Goal: Information Seeking & Learning: Learn about a topic

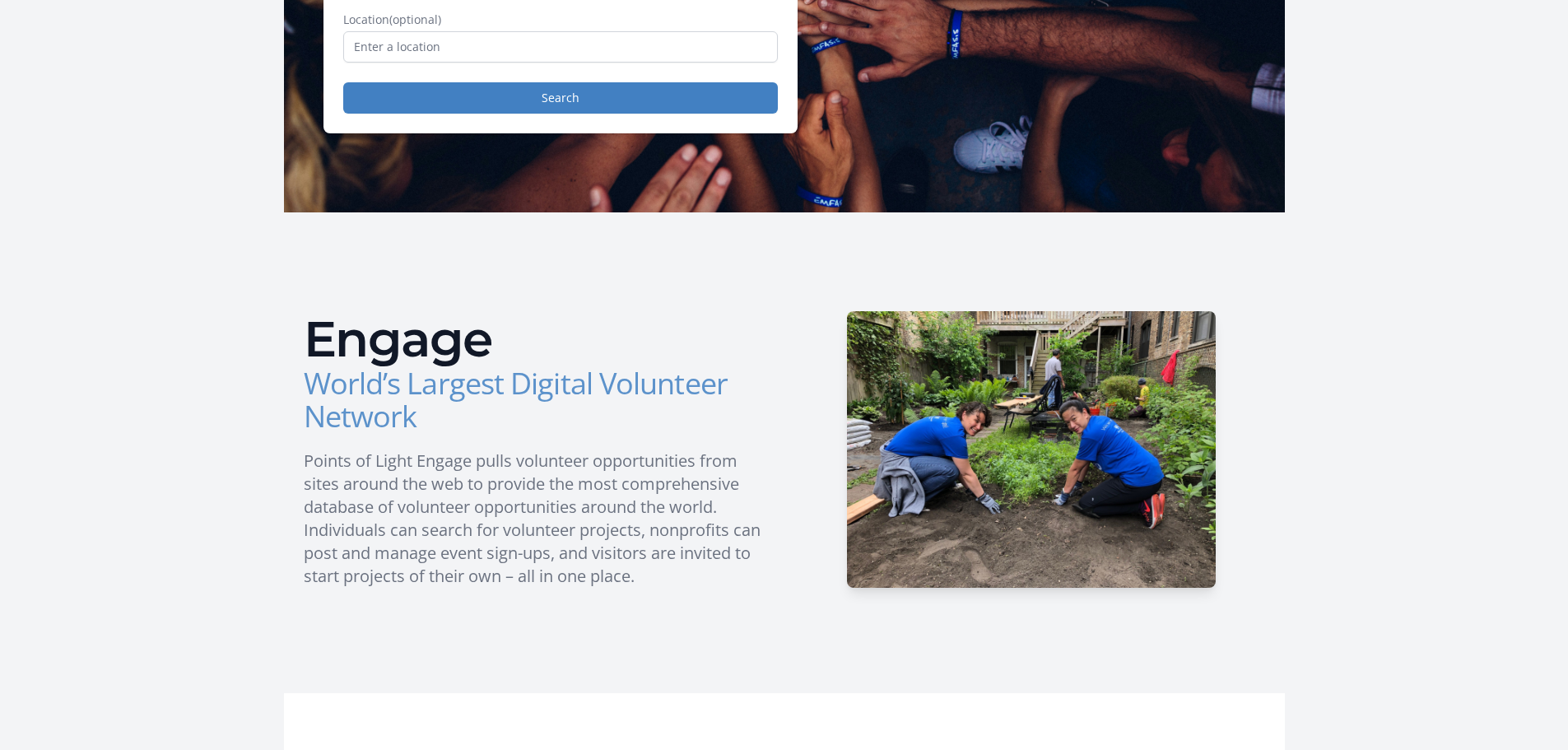
scroll to position [83, 0]
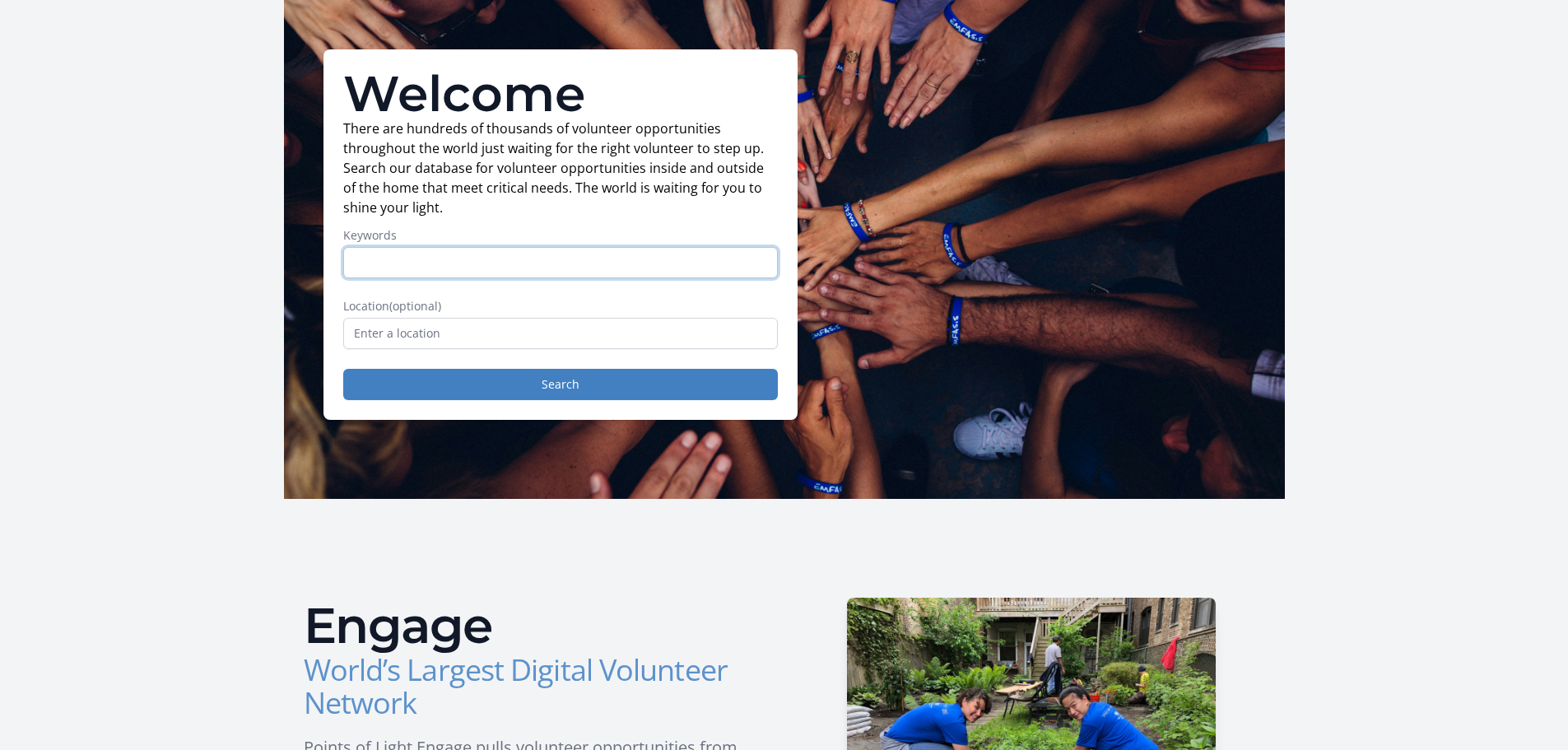
click at [466, 264] on input "Keywords" at bounding box center [561, 262] width 434 height 31
type input "data"
click at [489, 383] on button "Search" at bounding box center [561, 384] width 434 height 31
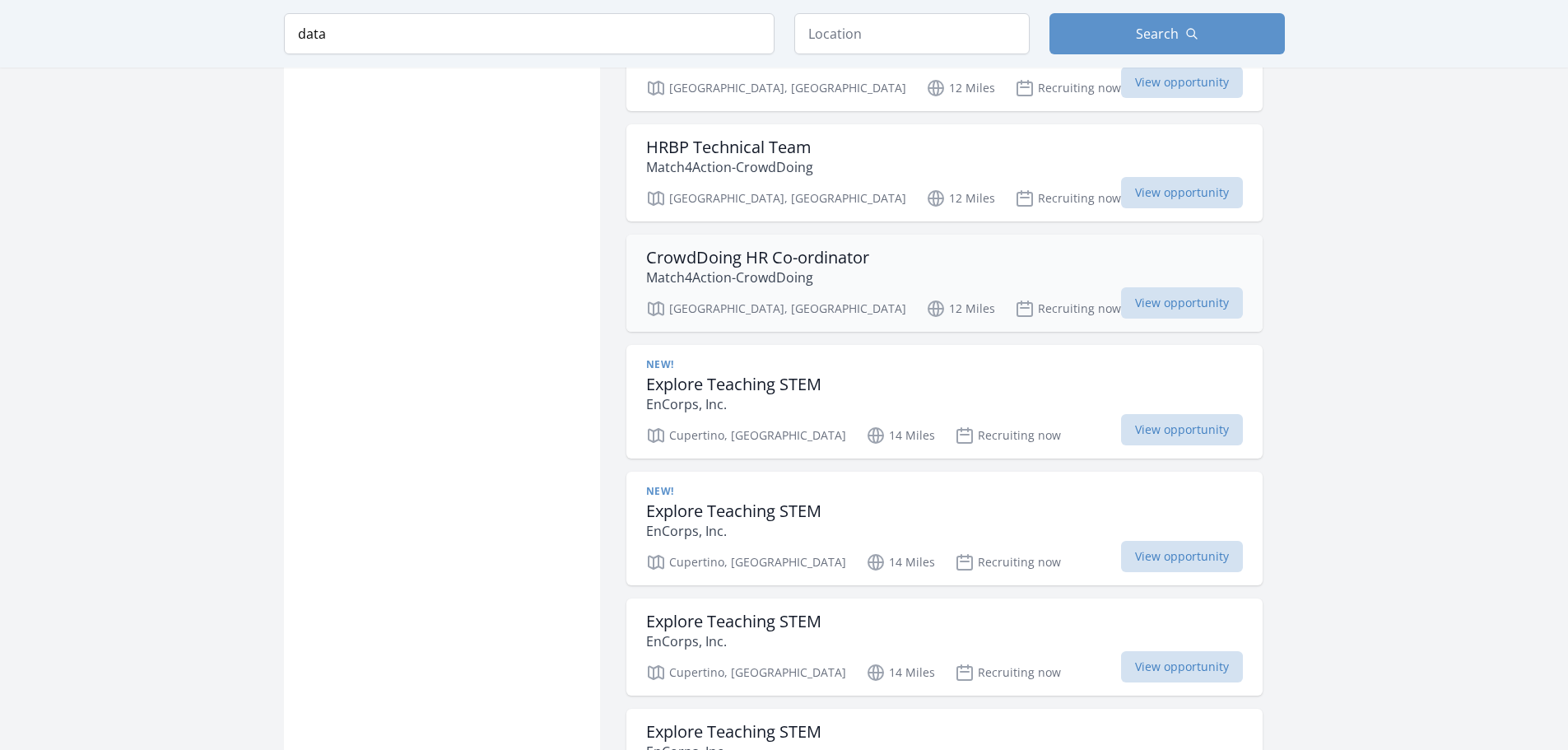
scroll to position [1482, 0]
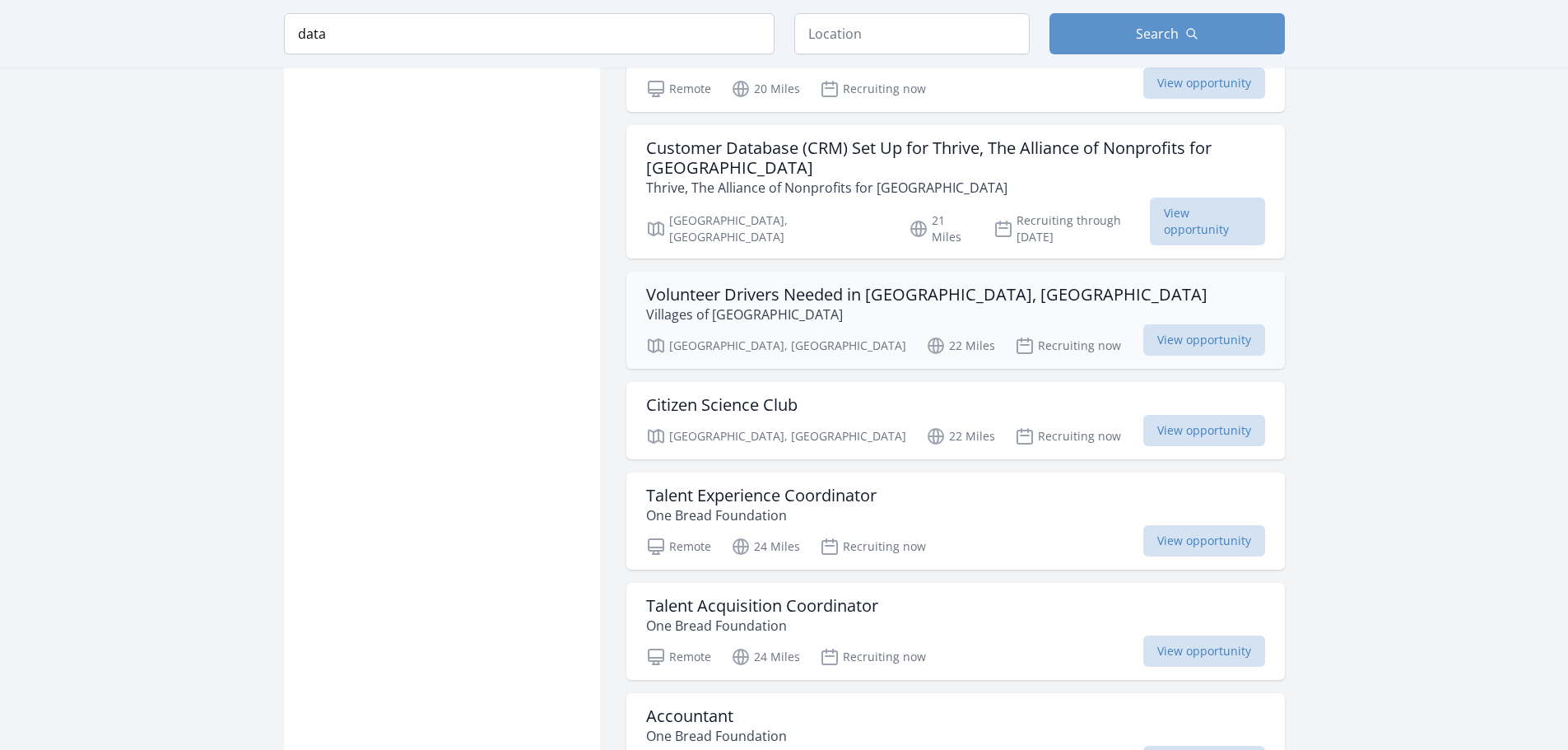
scroll to position [3787, 0]
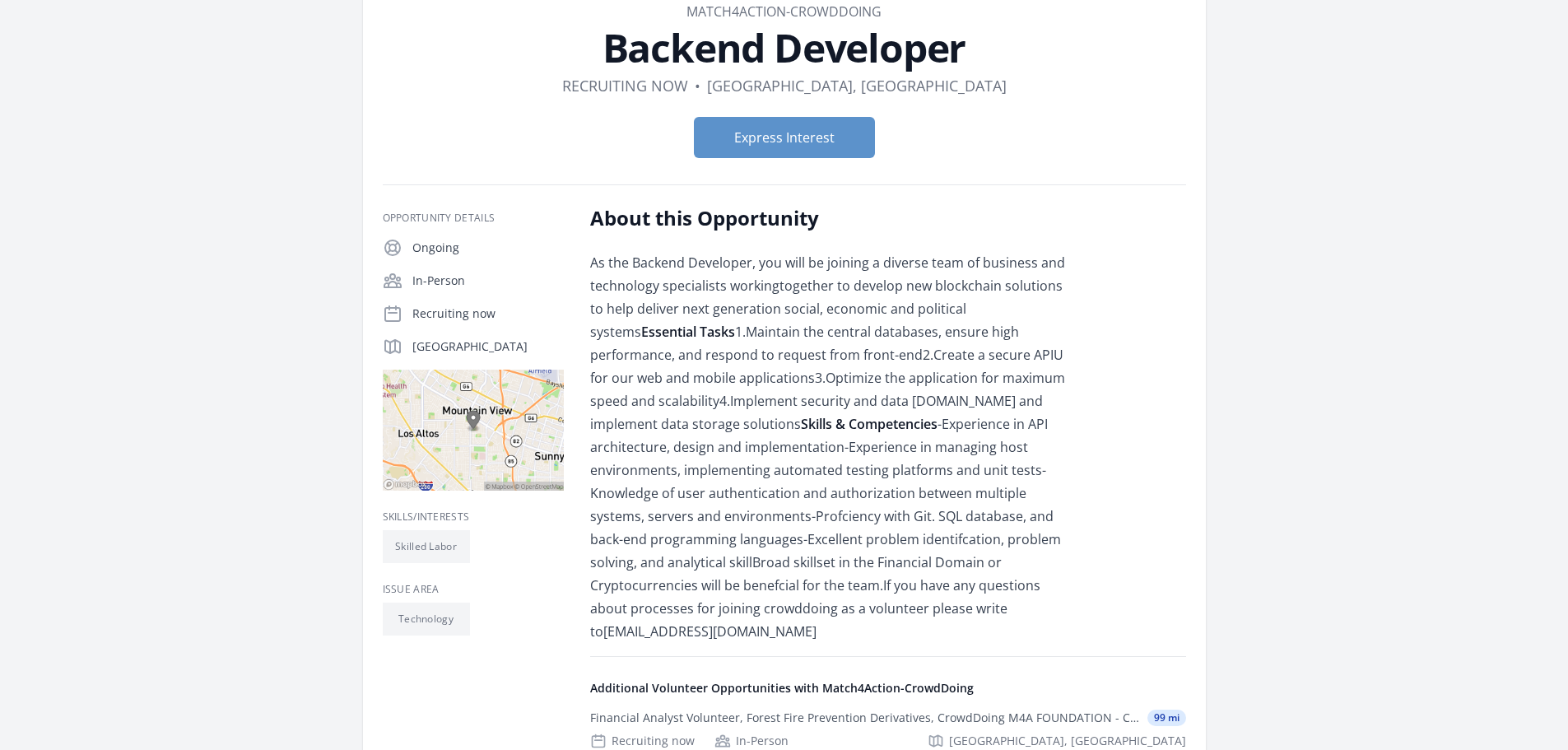
scroll to position [83, 0]
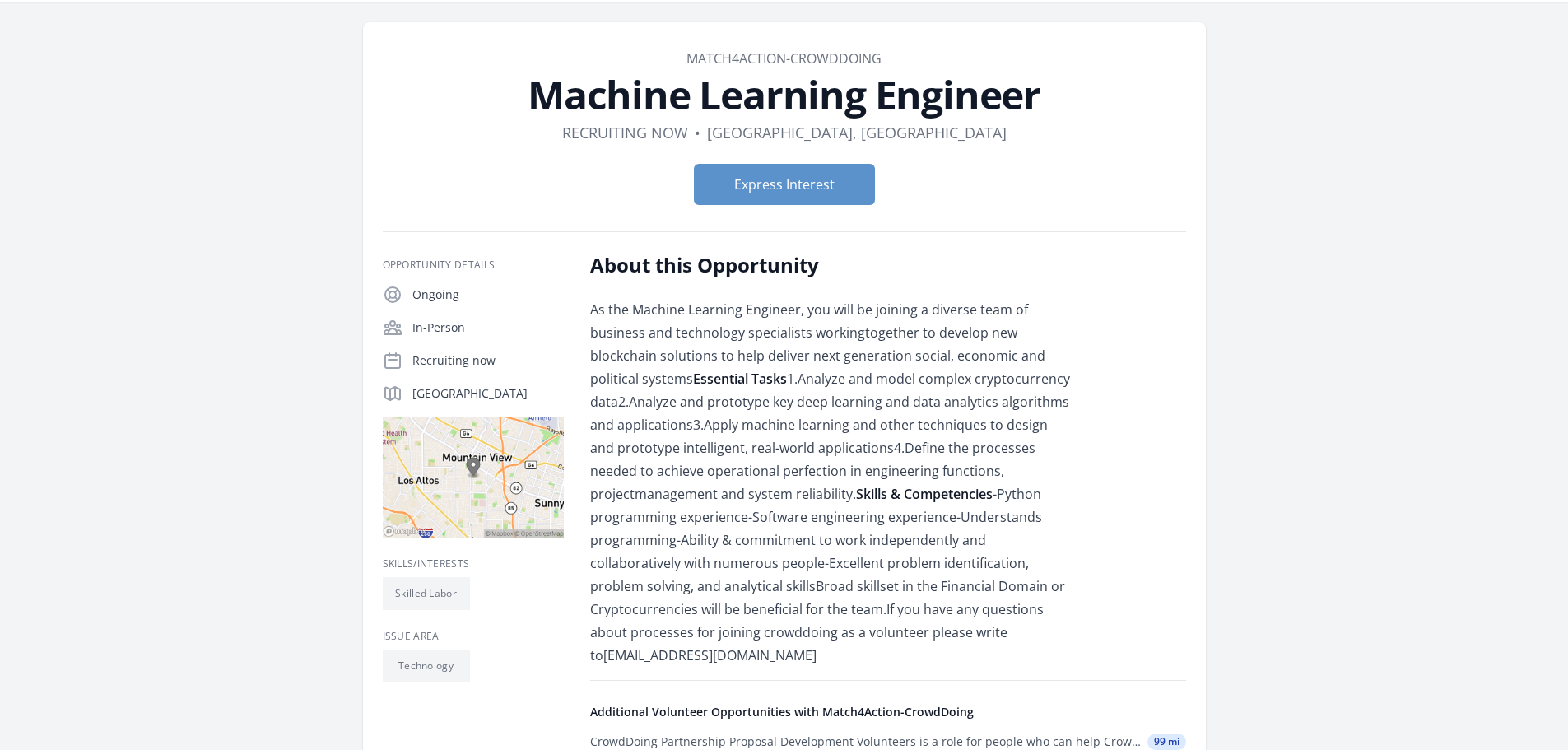
scroll to position [165, 0]
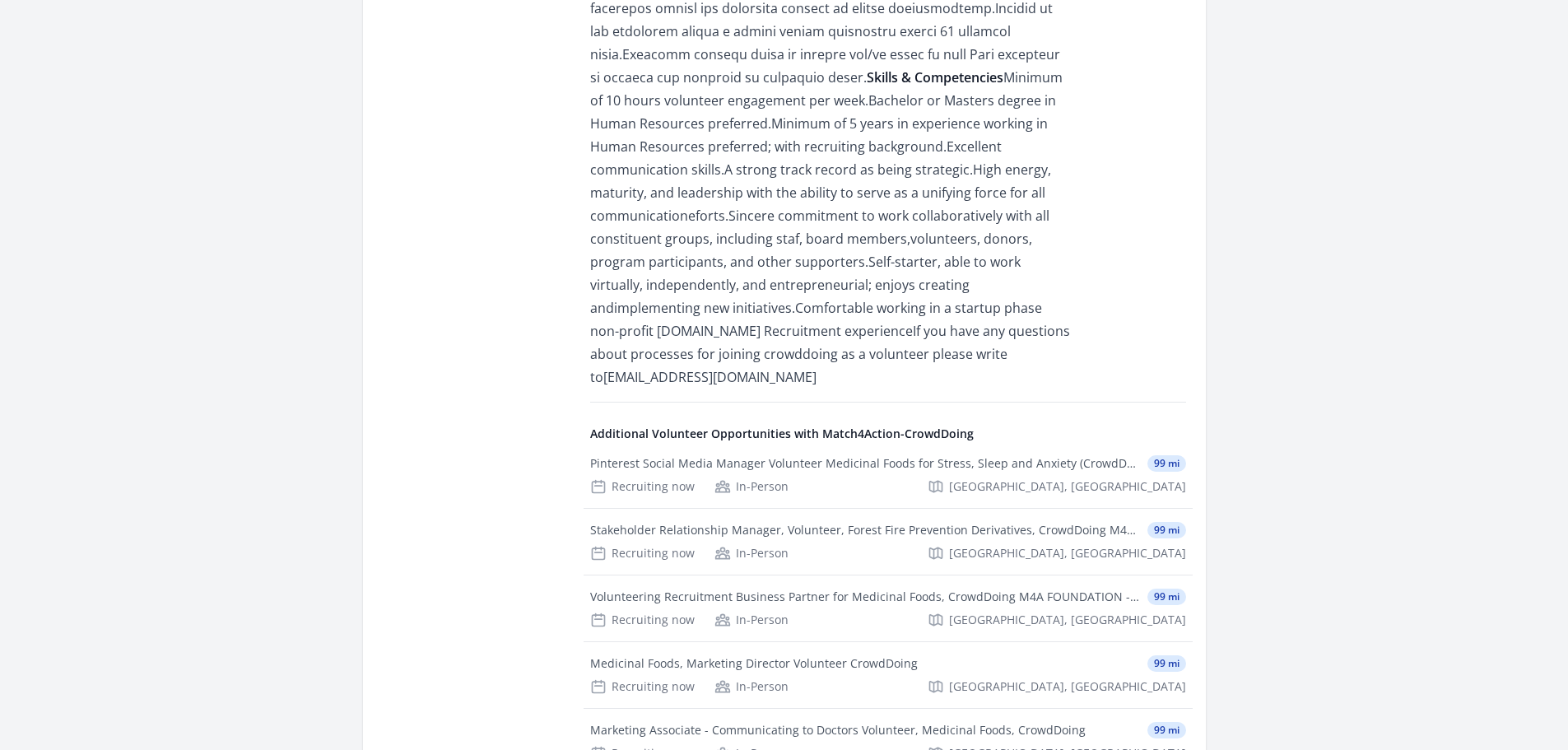
scroll to position [741, 0]
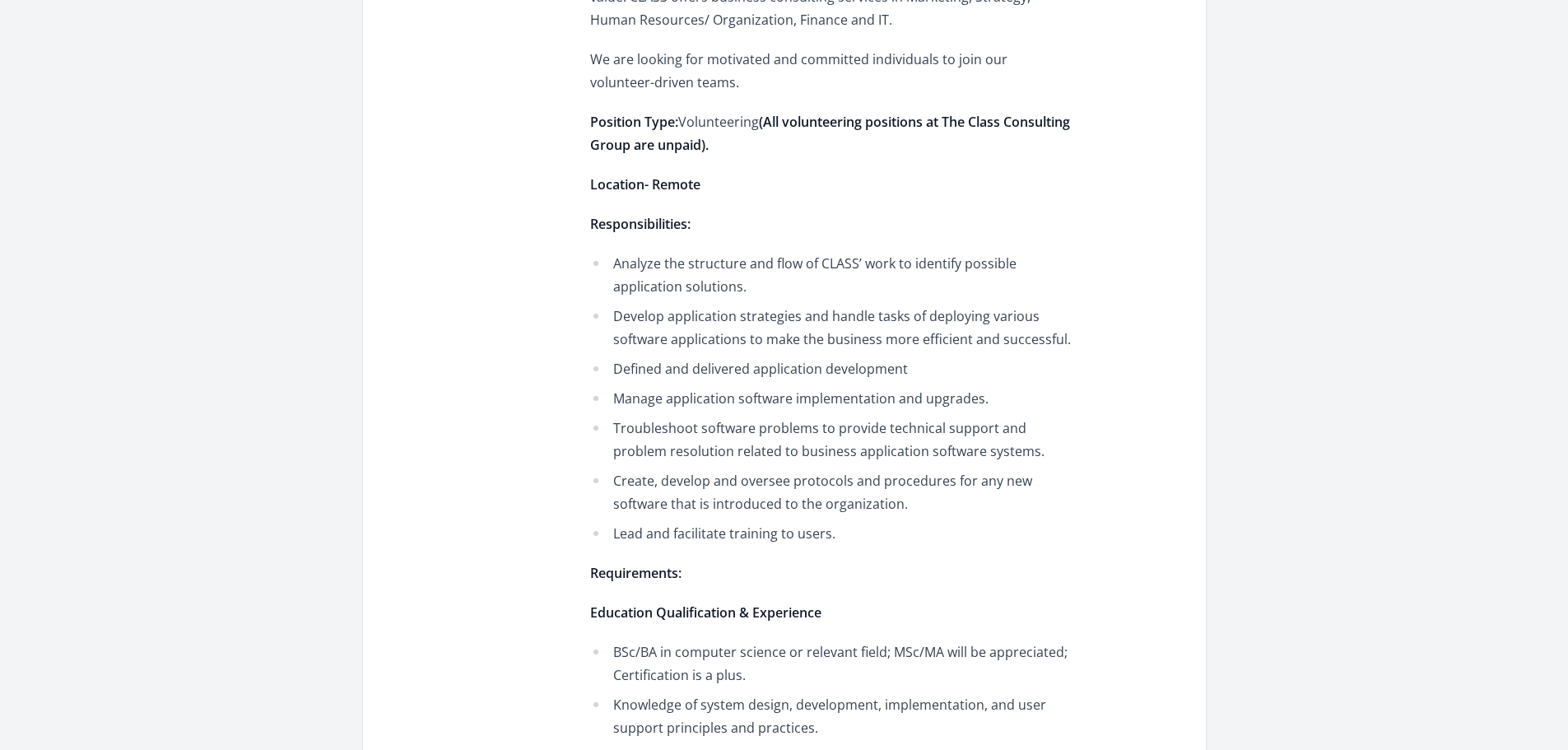
scroll to position [658, 0]
